Goal: Task Accomplishment & Management: Manage account settings

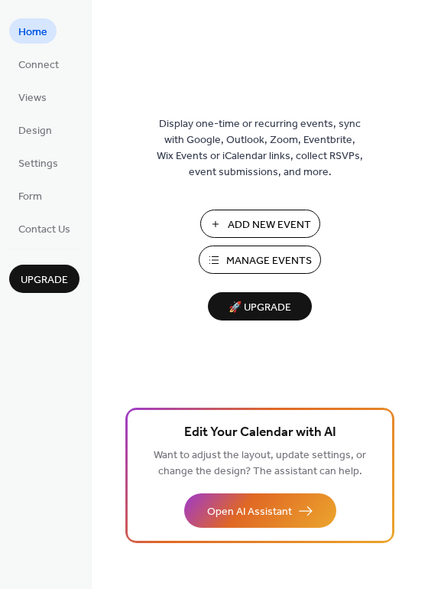
click at [300, 253] on span "Manage Events" at bounding box center [269, 261] width 86 height 16
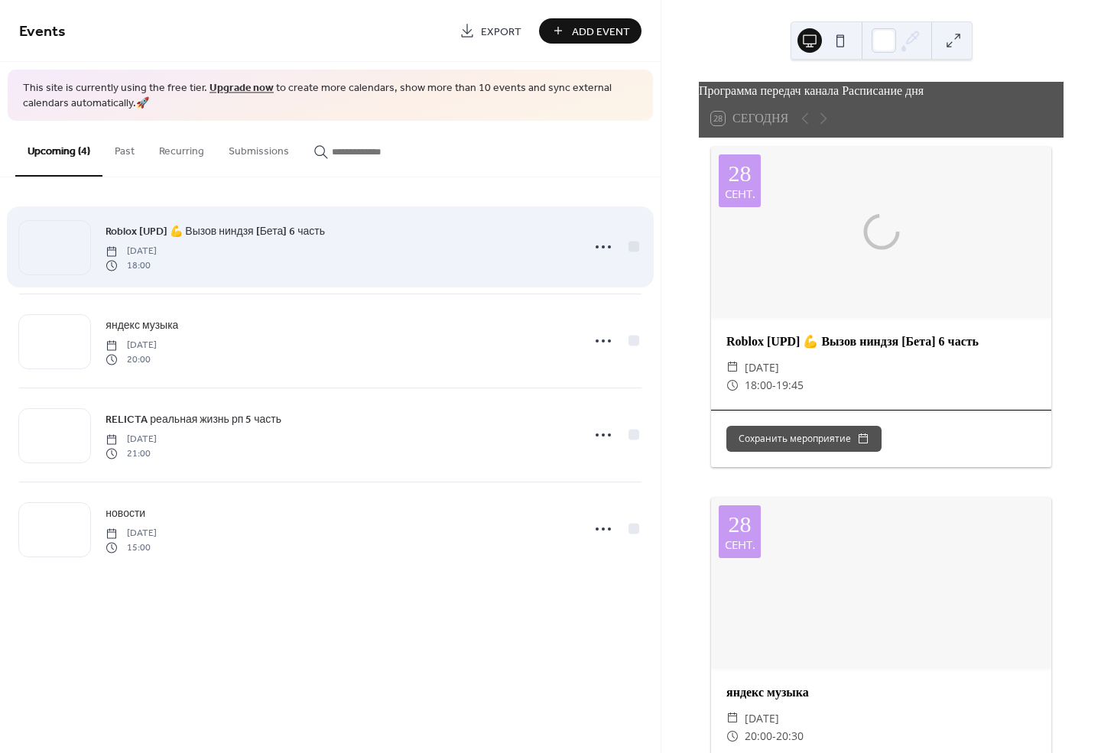
click at [610, 248] on icon at bounding box center [603, 247] width 24 height 24
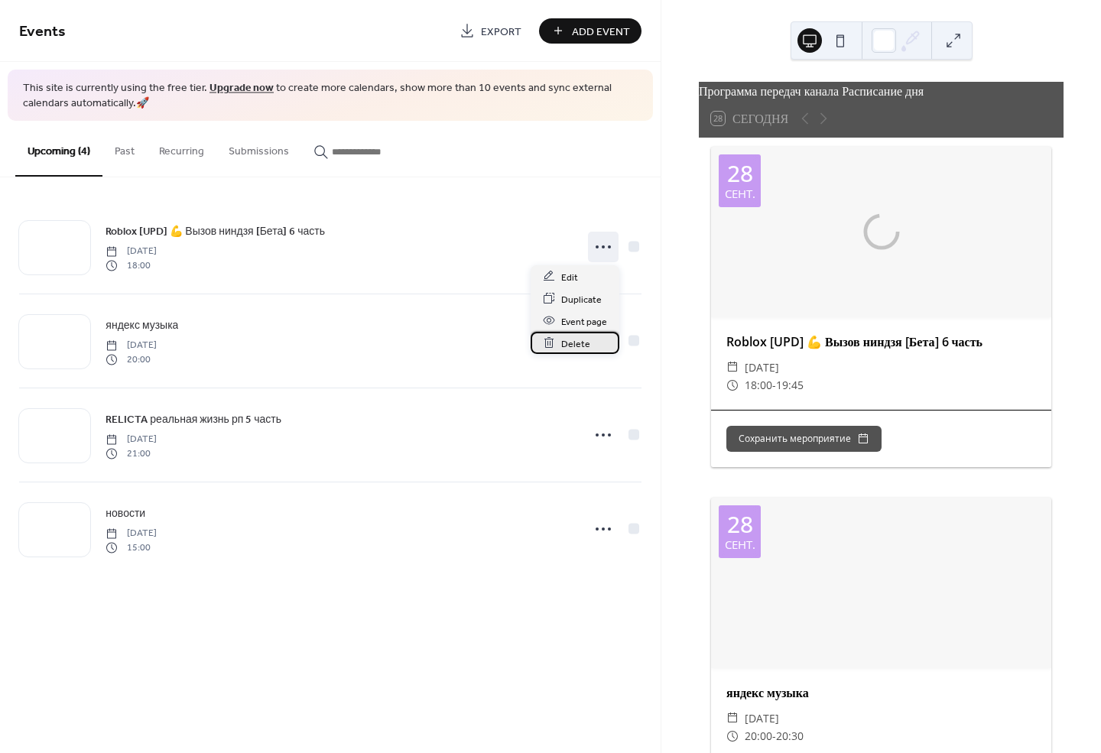
click at [583, 339] on span "Delete" at bounding box center [575, 344] width 29 height 16
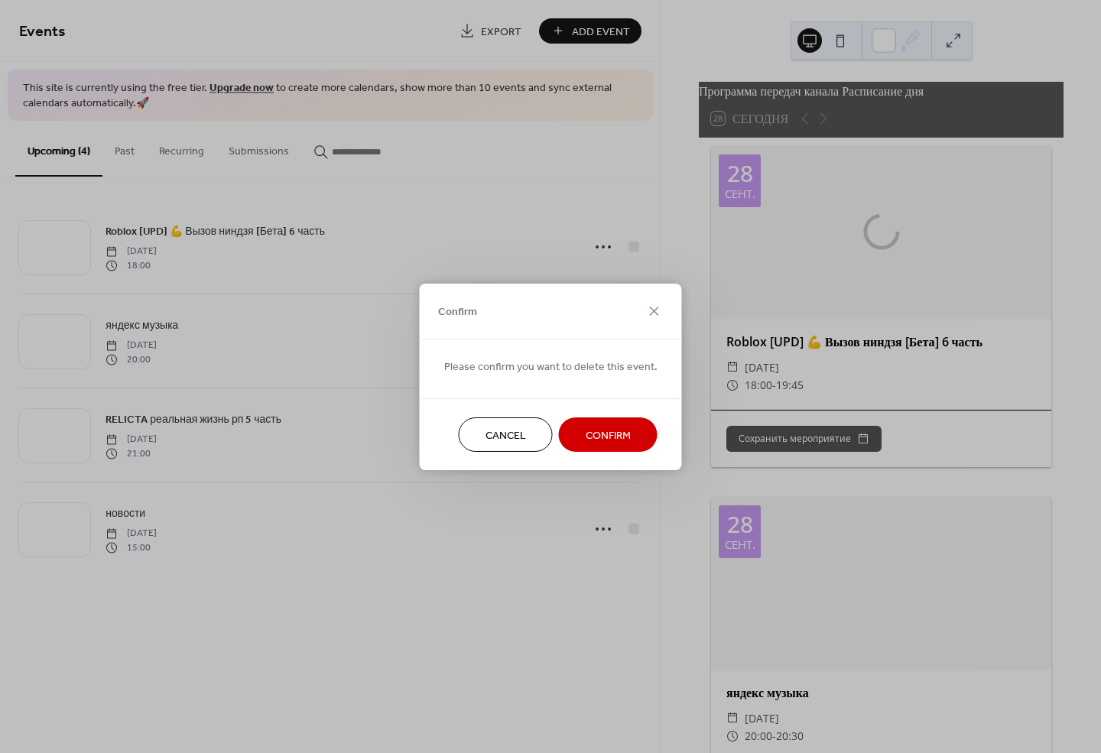
click at [617, 432] on span "Confirm" at bounding box center [608, 435] width 45 height 16
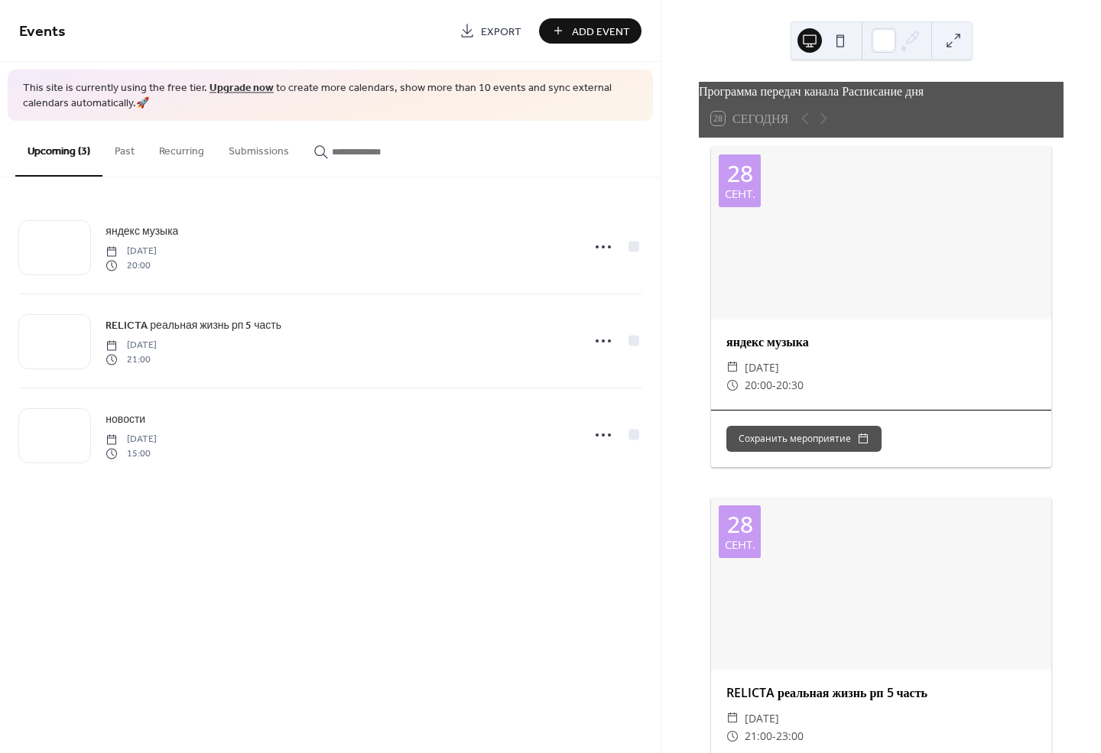
click at [614, 27] on span "Add Event" at bounding box center [601, 32] width 58 height 16
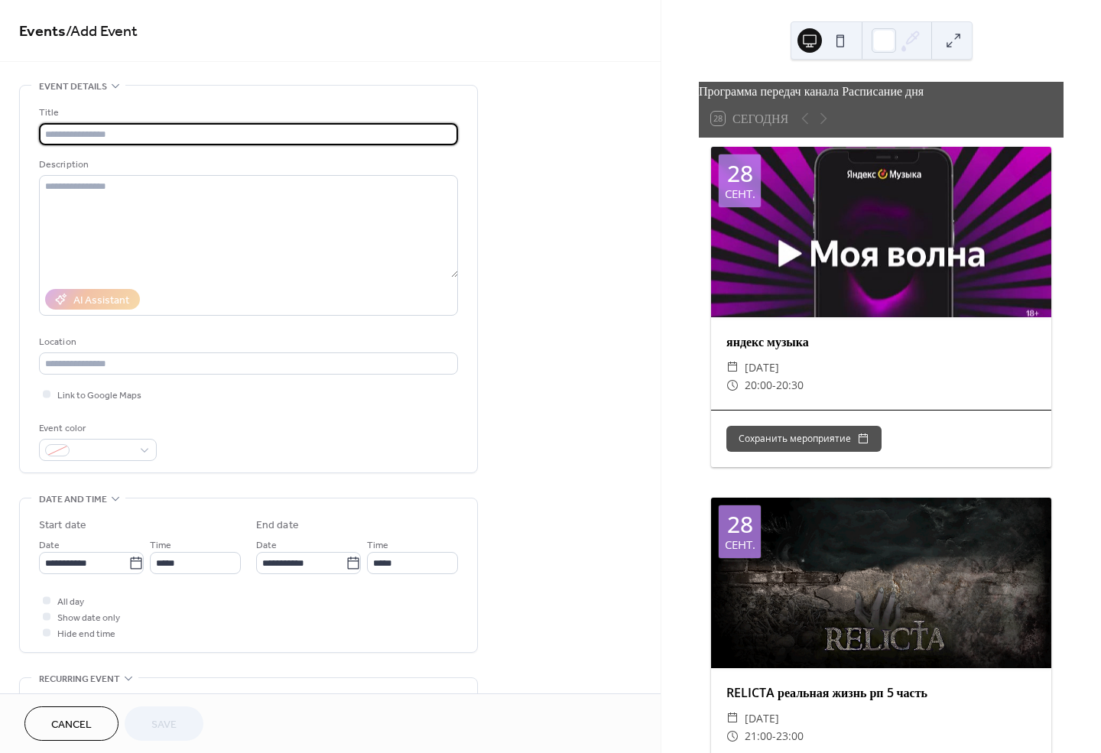
click at [67, 710] on button "Cancel" at bounding box center [71, 723] width 94 height 34
